Goal: Information Seeking & Learning: Learn about a topic

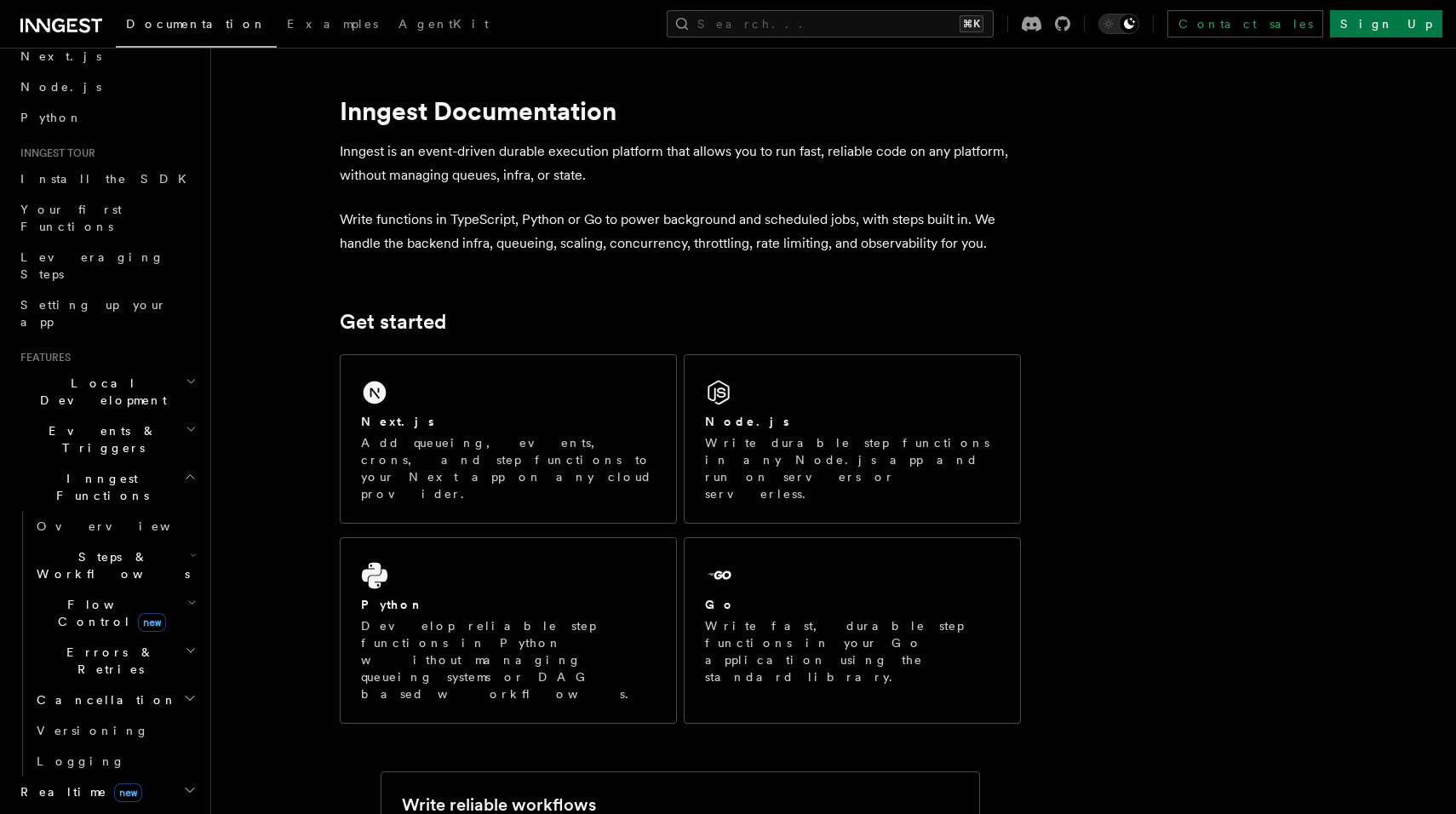
scroll to position [94, 0]
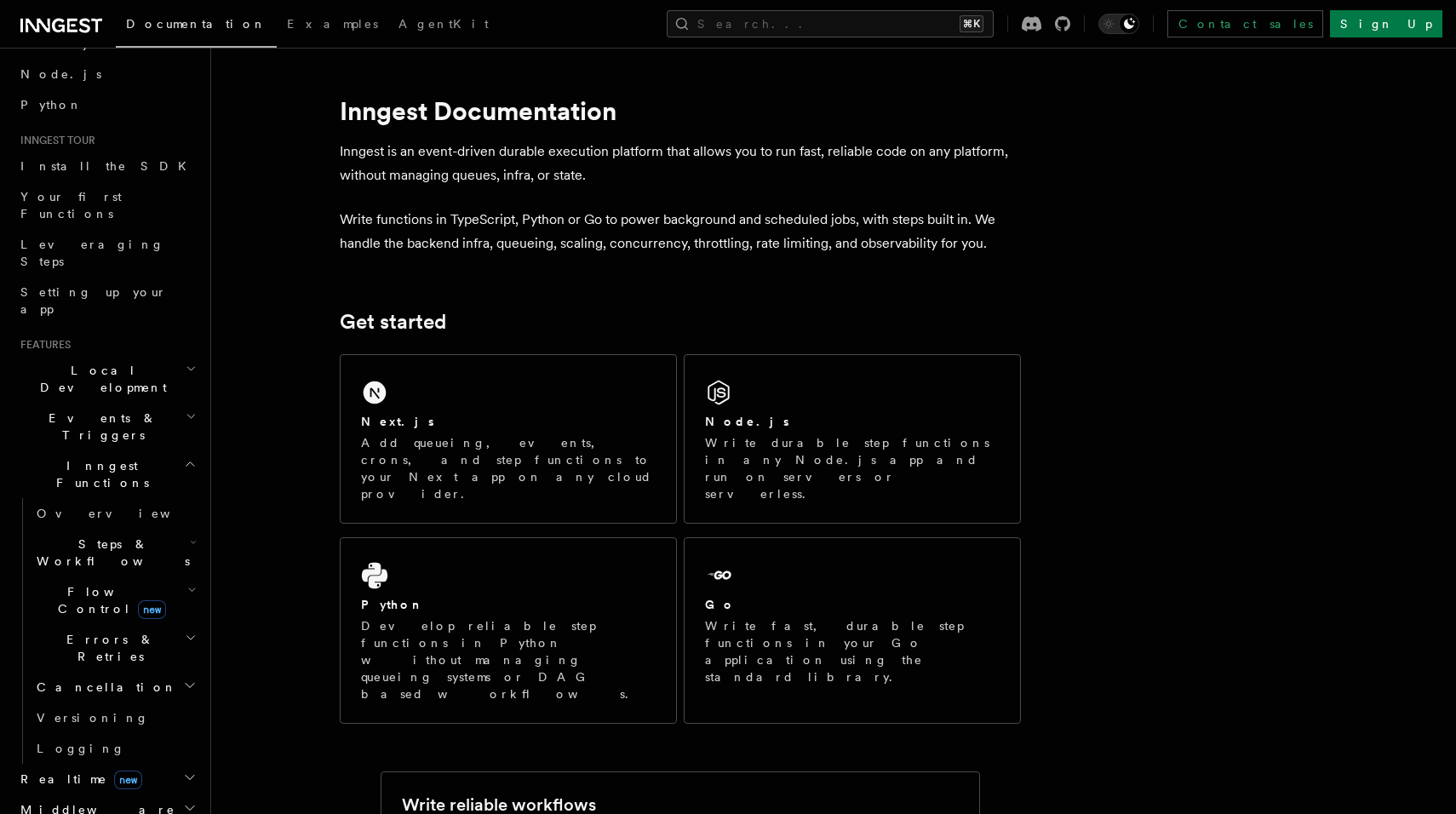
click at [91, 535] on span "Steps & Workflows" at bounding box center [109, 552] width 160 height 34
click at [87, 607] on link "Function steps" at bounding box center [123, 622] width 154 height 31
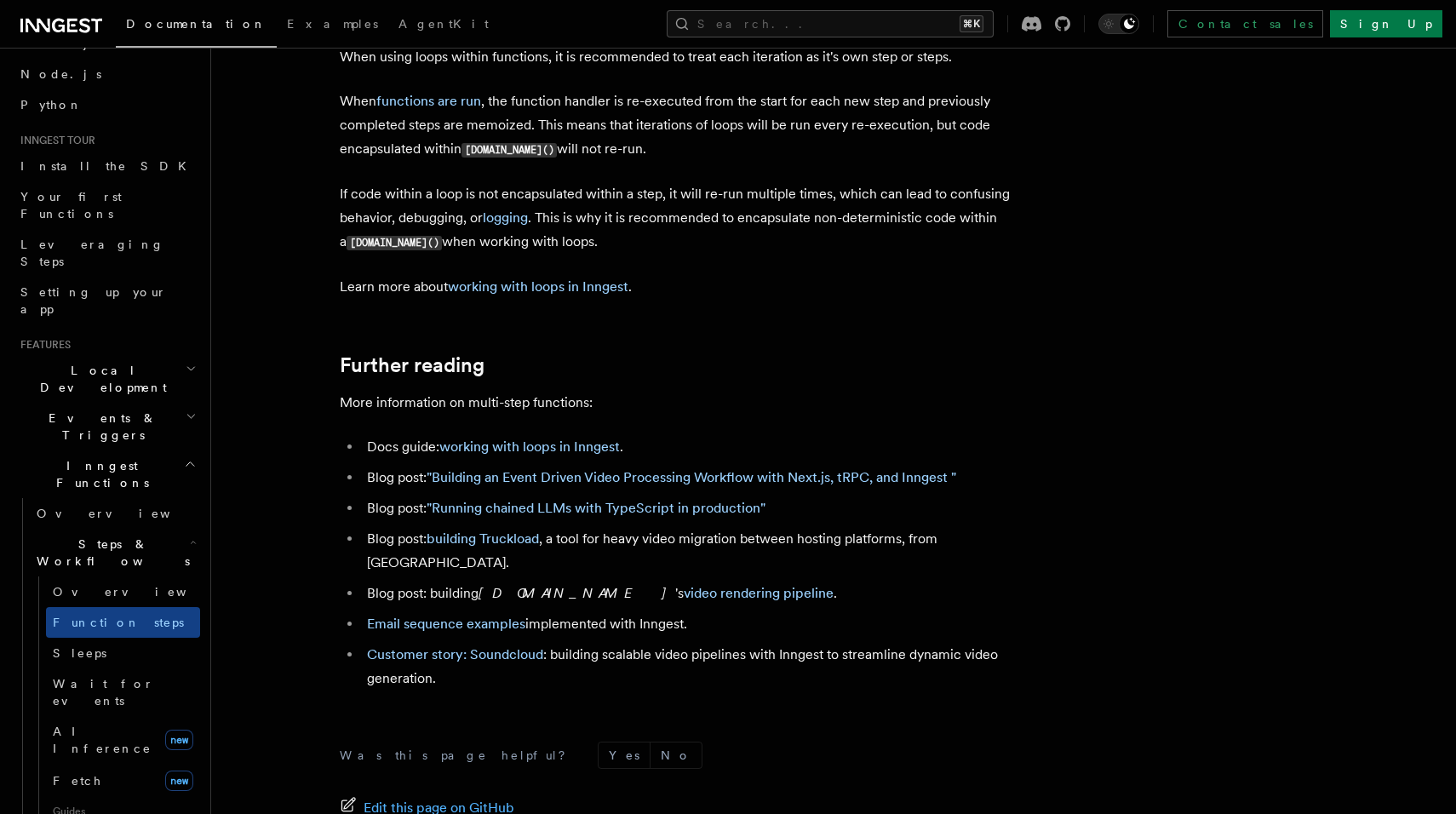
scroll to position [5708, 0]
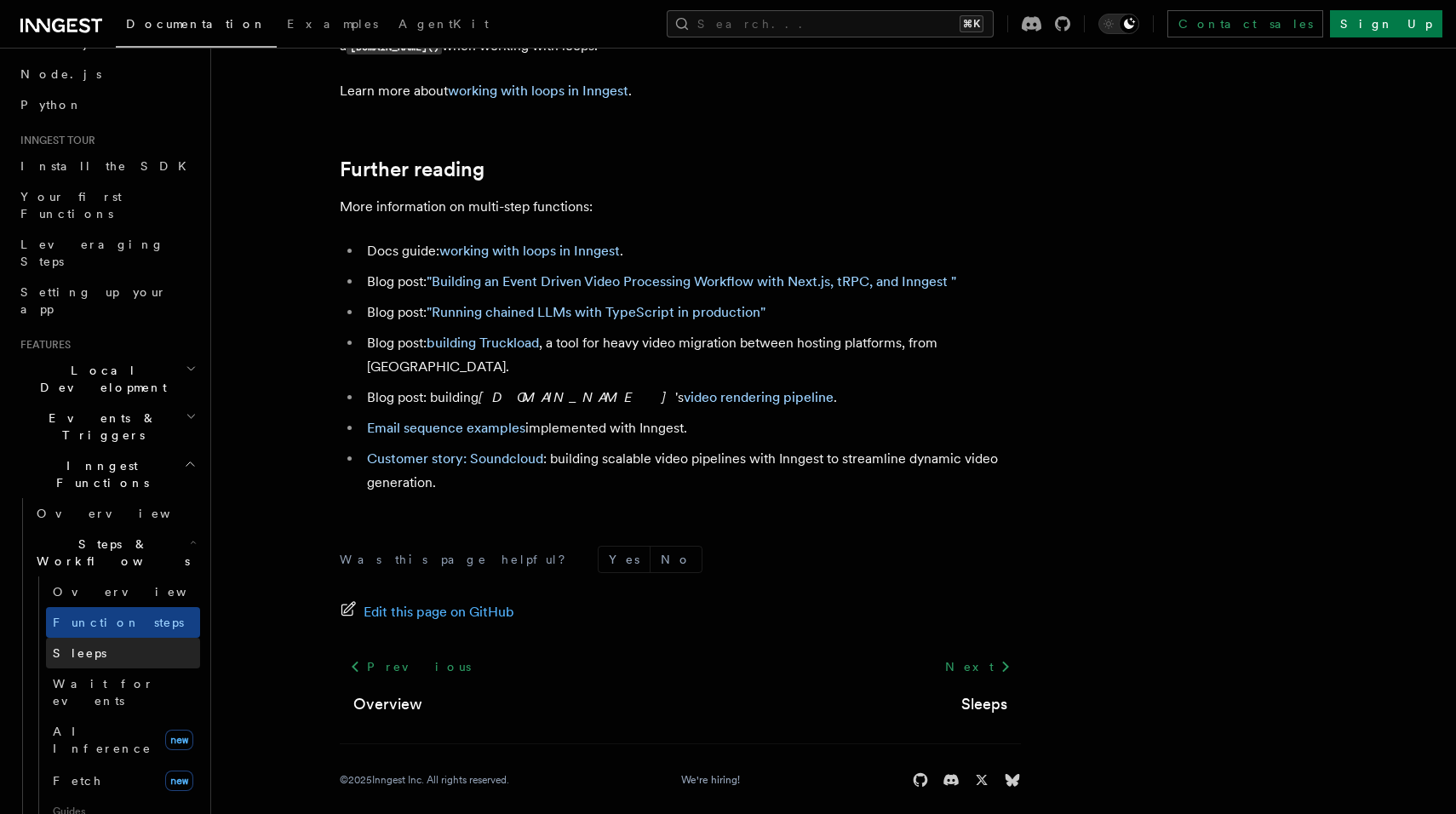
click at [94, 638] on link "Sleeps" at bounding box center [123, 652] width 154 height 31
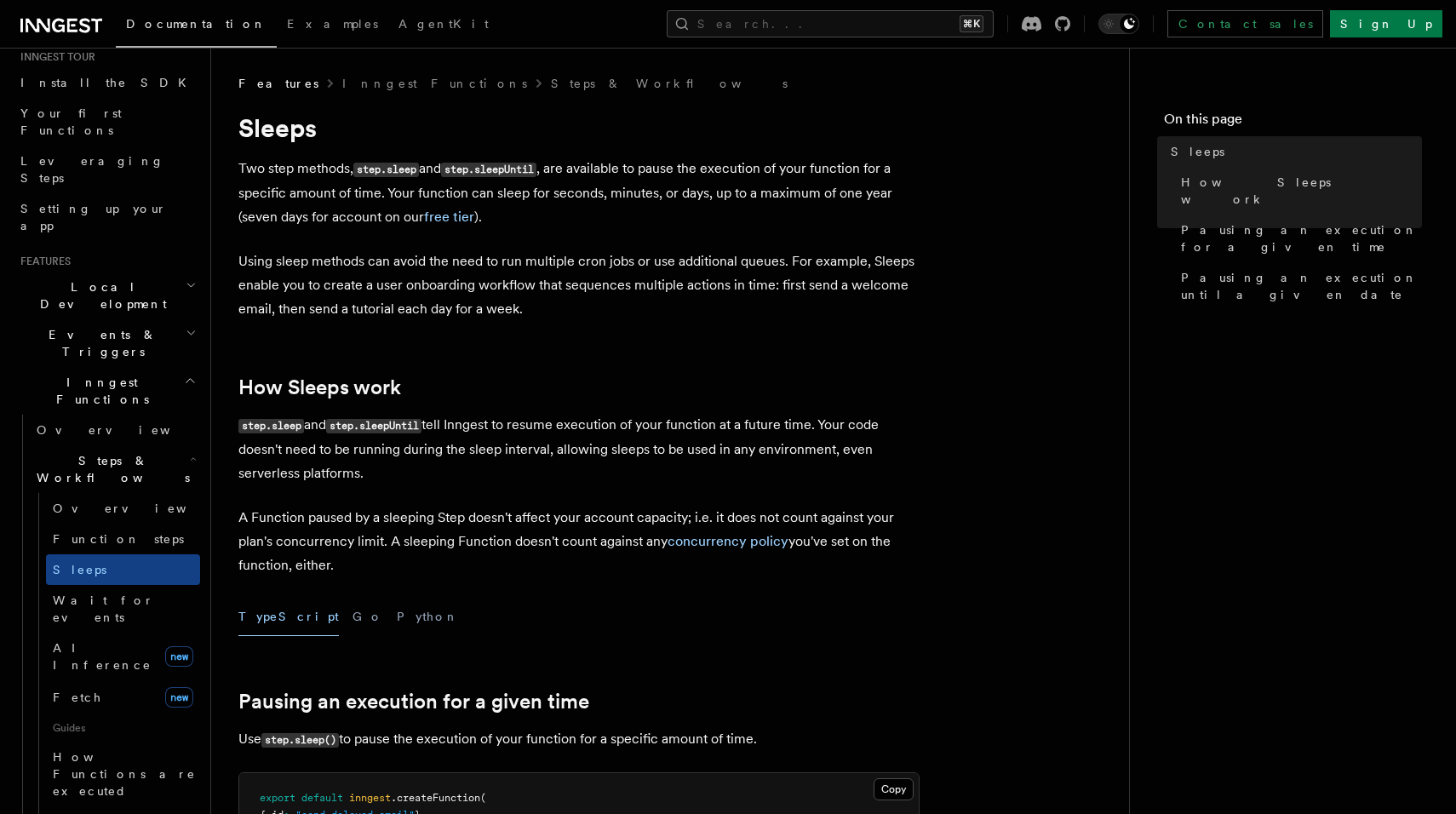
scroll to position [162, 0]
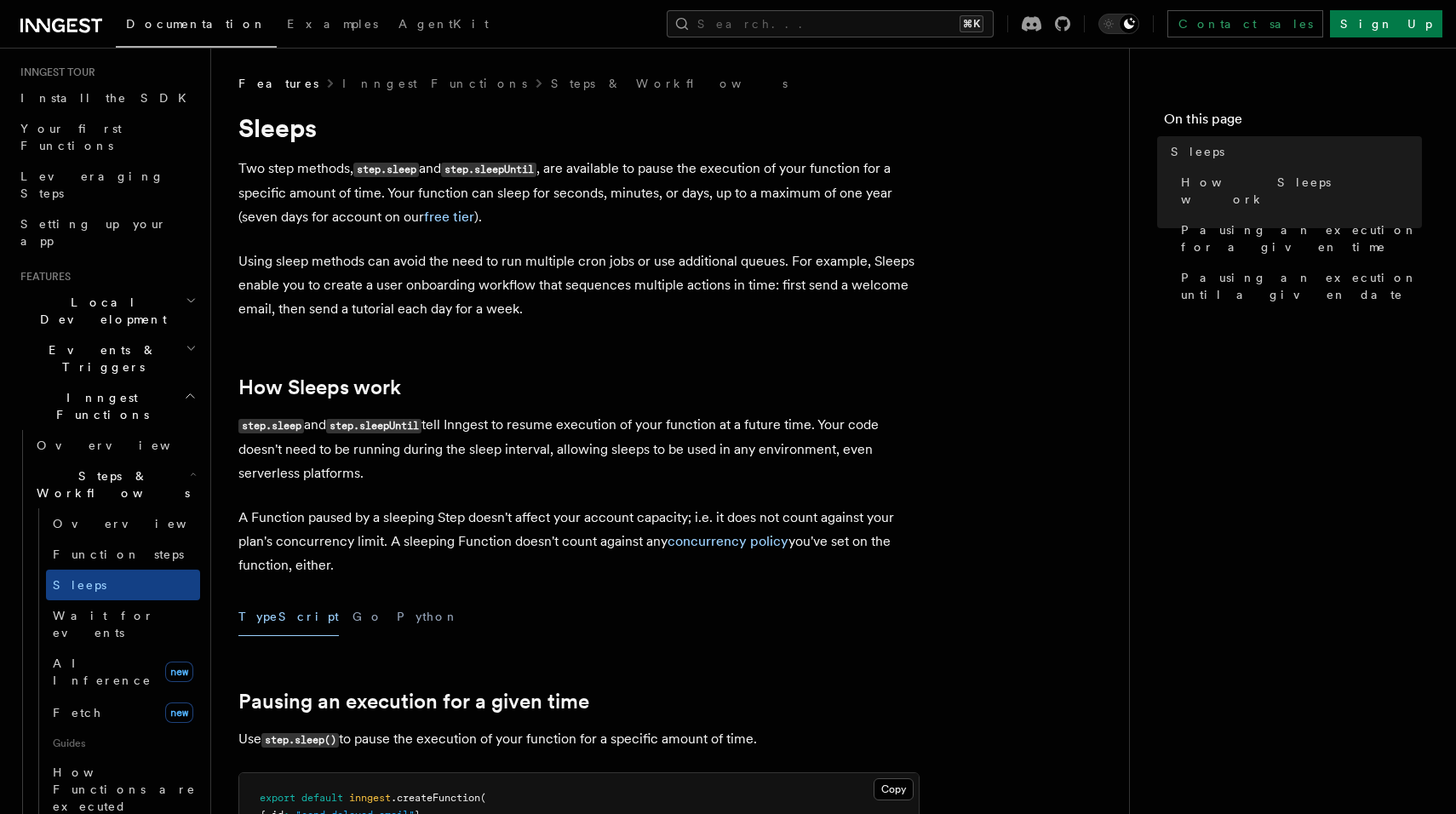
click at [121, 335] on h2 "Events & Triggers" at bounding box center [107, 358] width 186 height 48
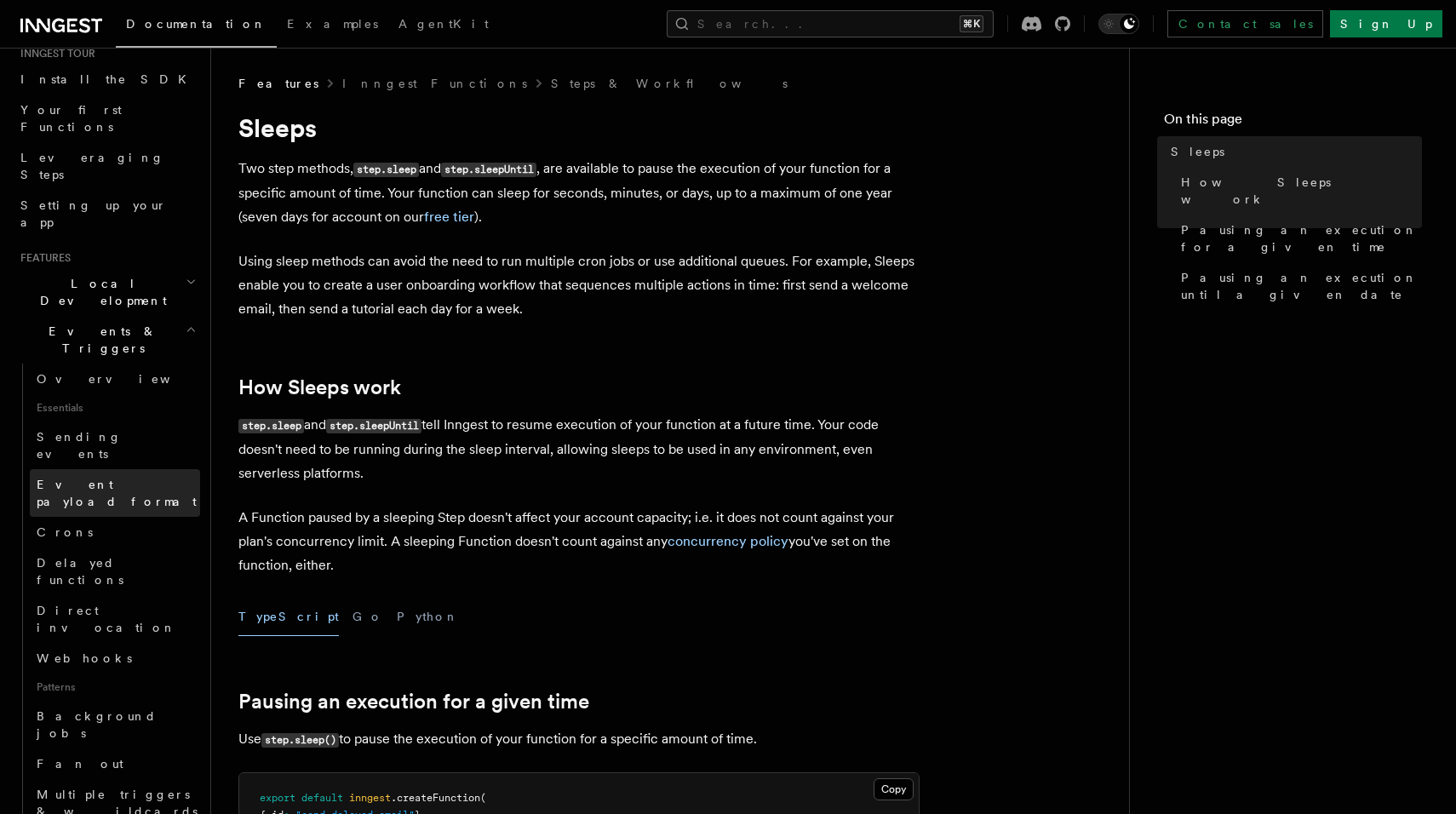
scroll to position [190, 0]
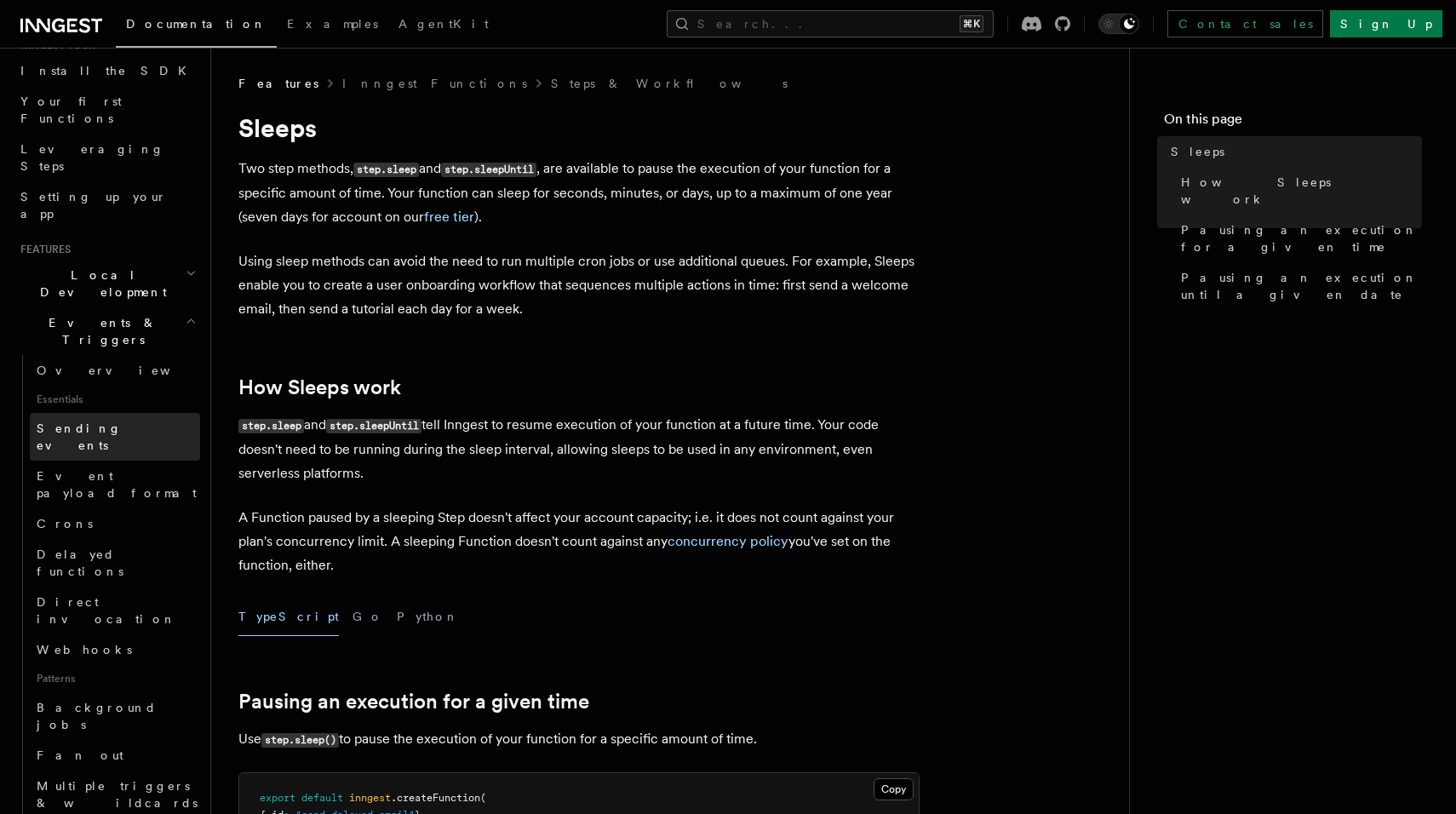
click at [114, 421] on span "Sending events" at bounding box center [79, 436] width 85 height 31
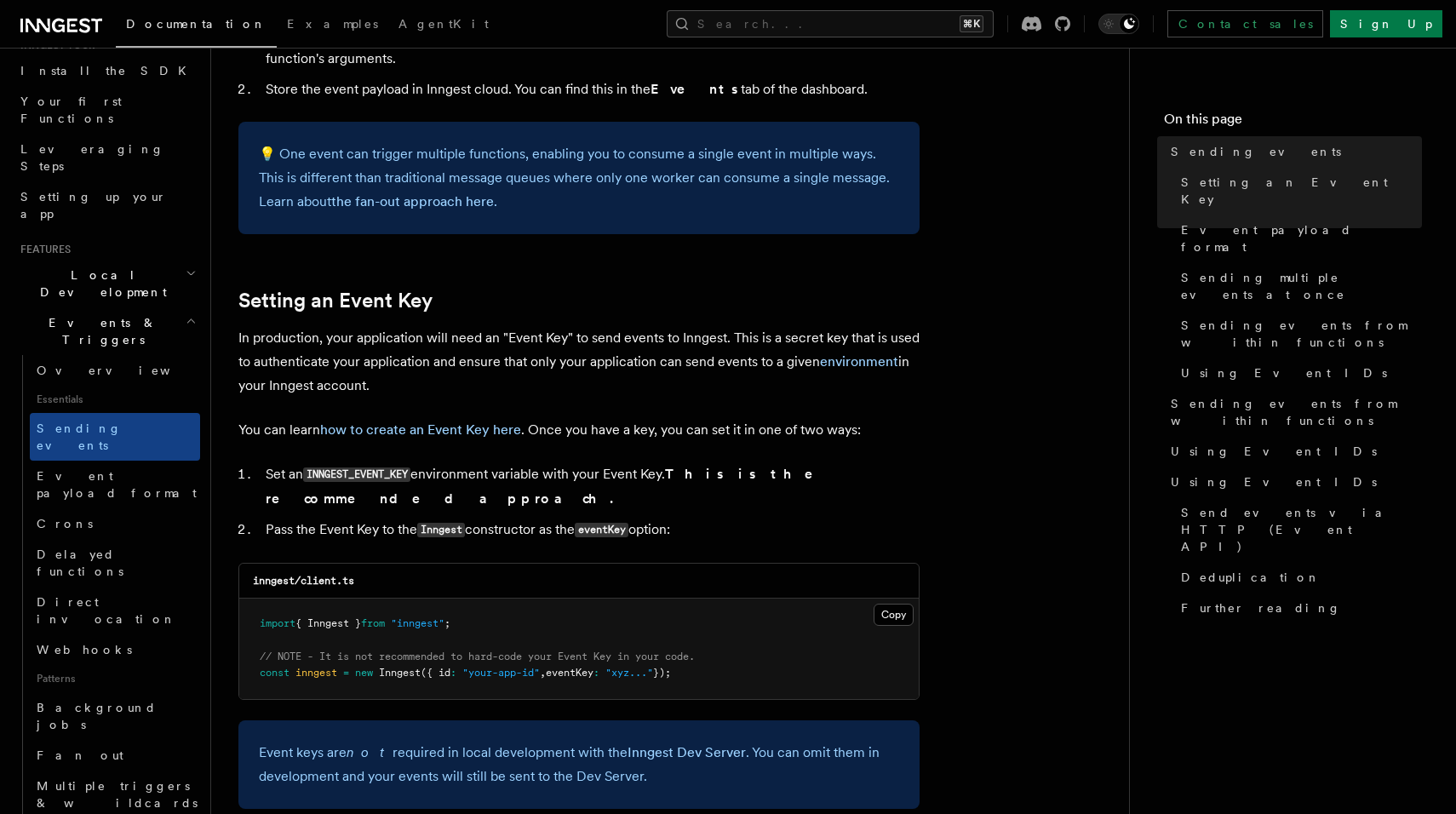
scroll to position [1059, 0]
